Goal: Task Accomplishment & Management: Complete application form

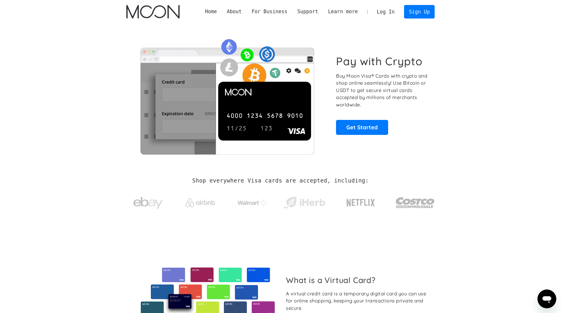
click at [222, 14] on link "Home" at bounding box center [211, 11] width 22 height 7
click at [340, 129] on link "Get Started" at bounding box center [362, 127] width 52 height 15
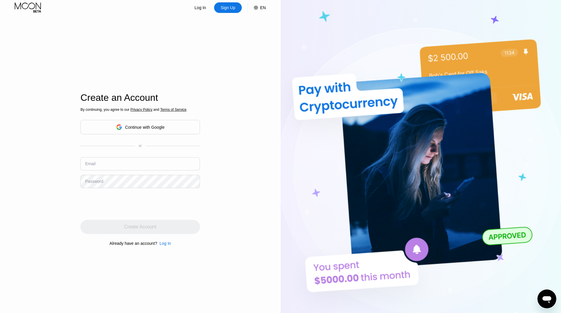
scroll to position [4, 0]
